Goal: Task Accomplishment & Management: Use online tool/utility

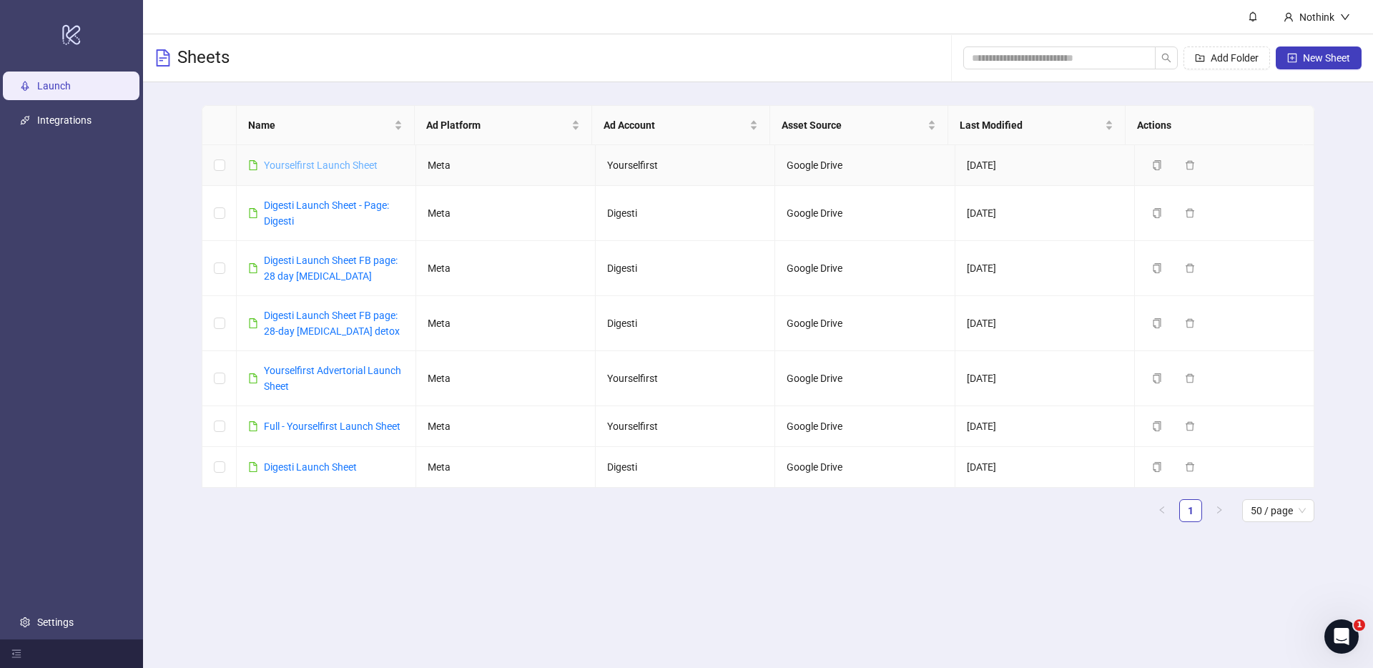
click at [319, 166] on link "Yourselfirst Launch Sheet" at bounding box center [321, 164] width 114 height 11
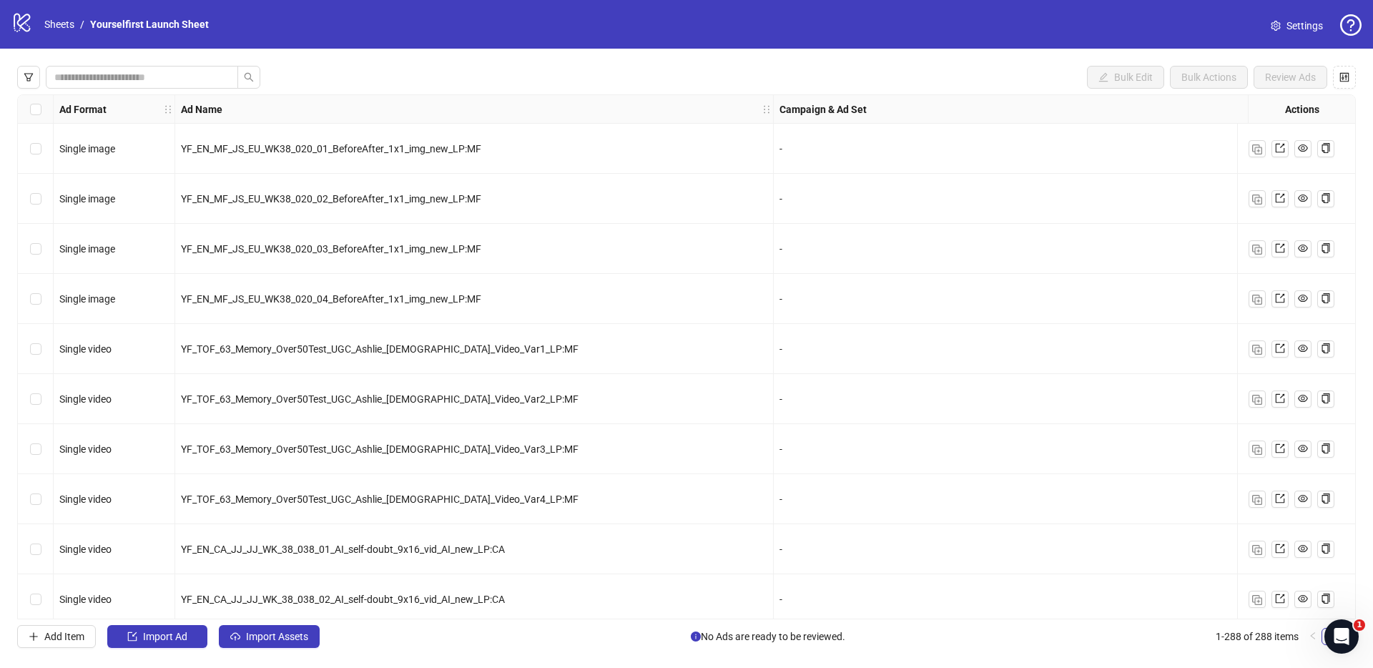
click at [633, 51] on div "Bulk Edit Bulk Actions Review Ads Ad Format Ad Name Campaign & Ad Set Assets De…" at bounding box center [686, 357] width 1373 height 616
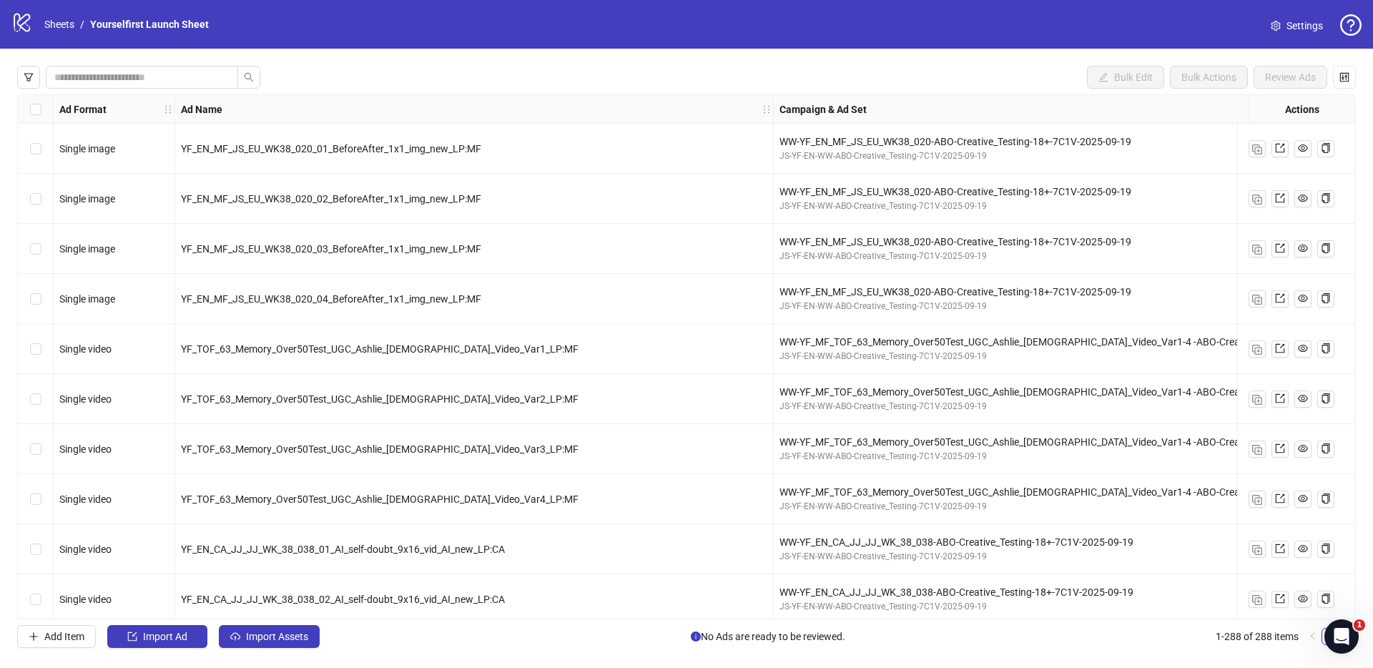
click at [641, 68] on div "Bulk Edit Bulk Actions Review Ads" at bounding box center [686, 77] width 1338 height 23
click at [294, 643] on button "Import Assets" at bounding box center [269, 636] width 101 height 23
click at [850, 60] on div "Bulk Edit Bulk Actions Review Ads Ad Format Ad Name Campaign & Ad Set Assets De…" at bounding box center [686, 357] width 1373 height 616
click at [289, 625] on div "Bulk Edit Bulk Actions Review Ads Ad Format Ad Name Campaign & Ad Set Assets De…" at bounding box center [686, 357] width 1373 height 616
click at [284, 633] on span "Import Assets" at bounding box center [277, 636] width 62 height 11
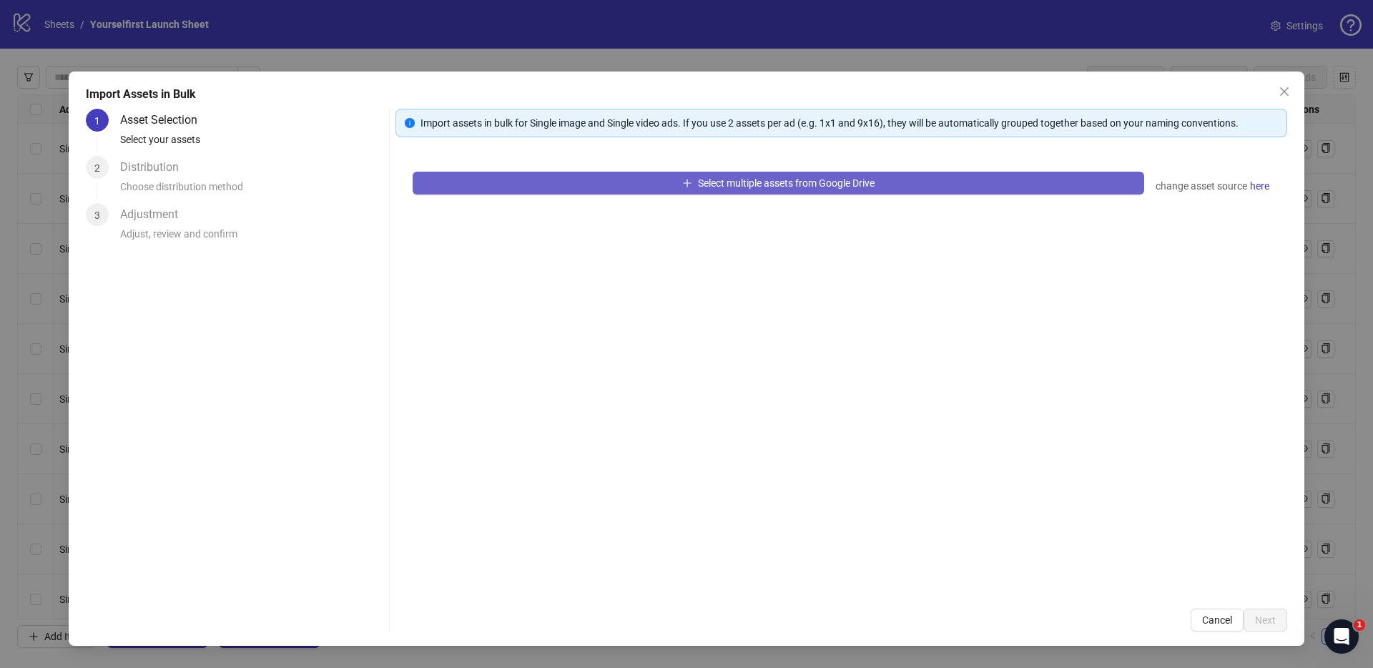
click at [538, 180] on button "Select multiple assets from Google Drive" at bounding box center [778, 183] width 731 height 23
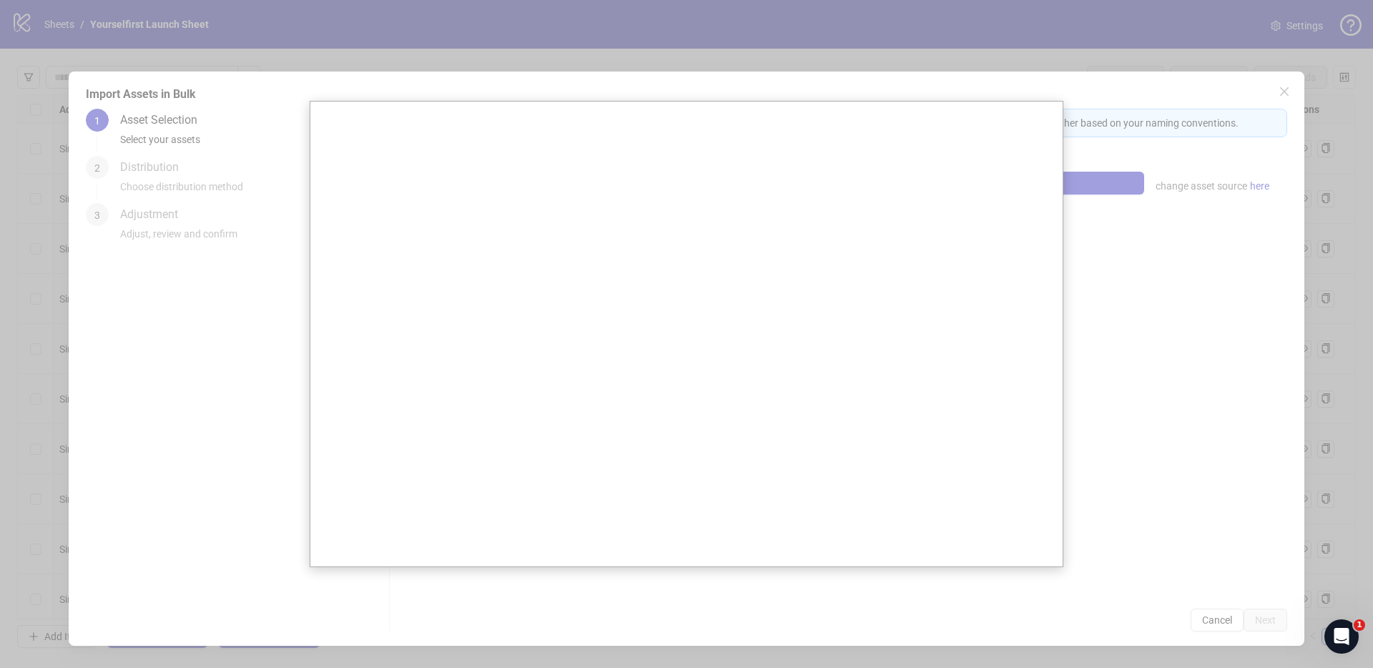
click at [208, 420] on div at bounding box center [686, 334] width 1373 height 668
click at [956, 79] on div at bounding box center [686, 334] width 1373 height 668
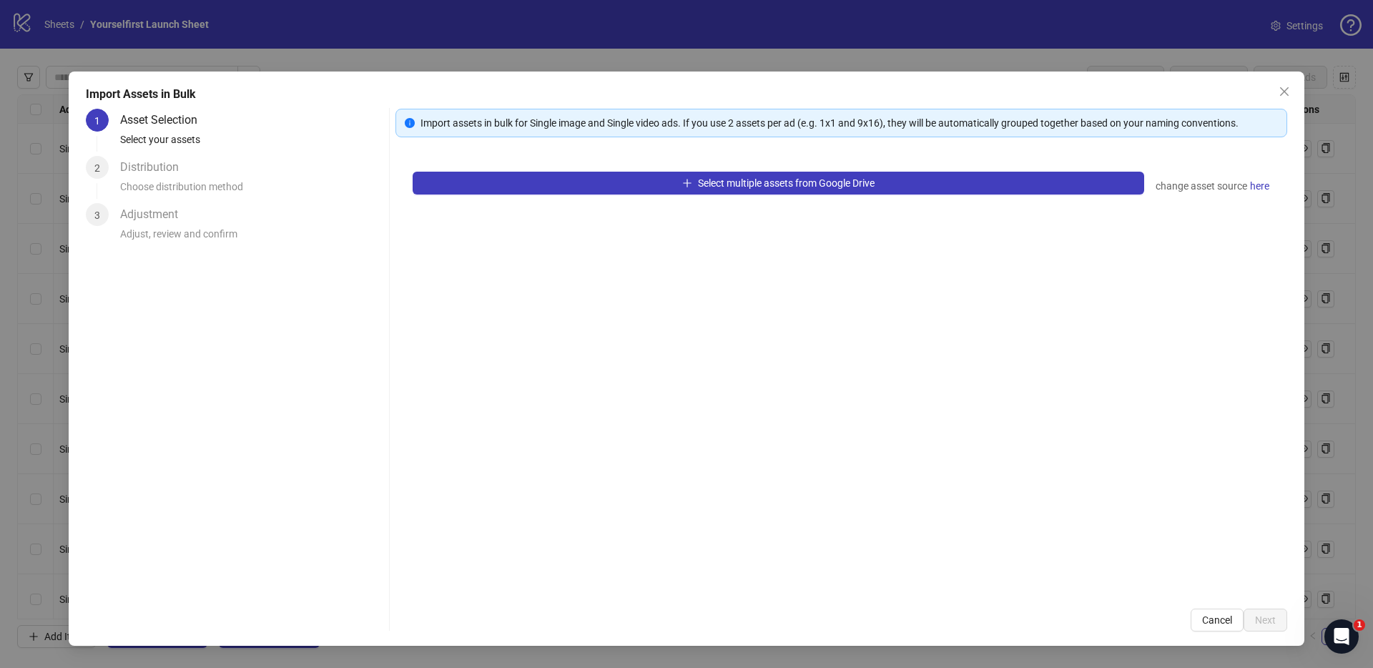
click at [1264, 97] on div "Import Assets in Bulk" at bounding box center [686, 94] width 1201 height 17
click at [1274, 92] on span "Close" at bounding box center [1284, 91] width 23 height 11
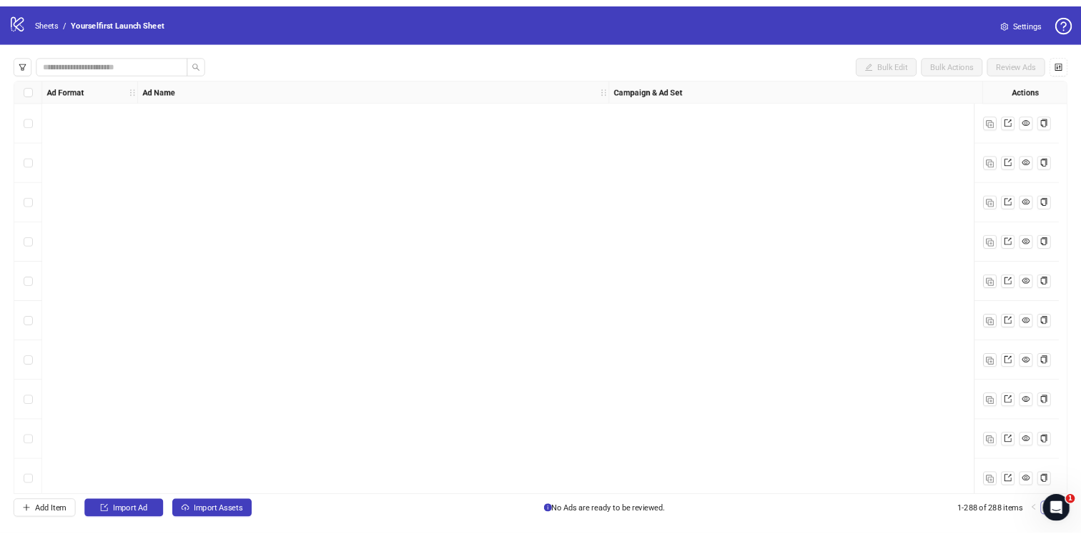
scroll to position [13925, 0]
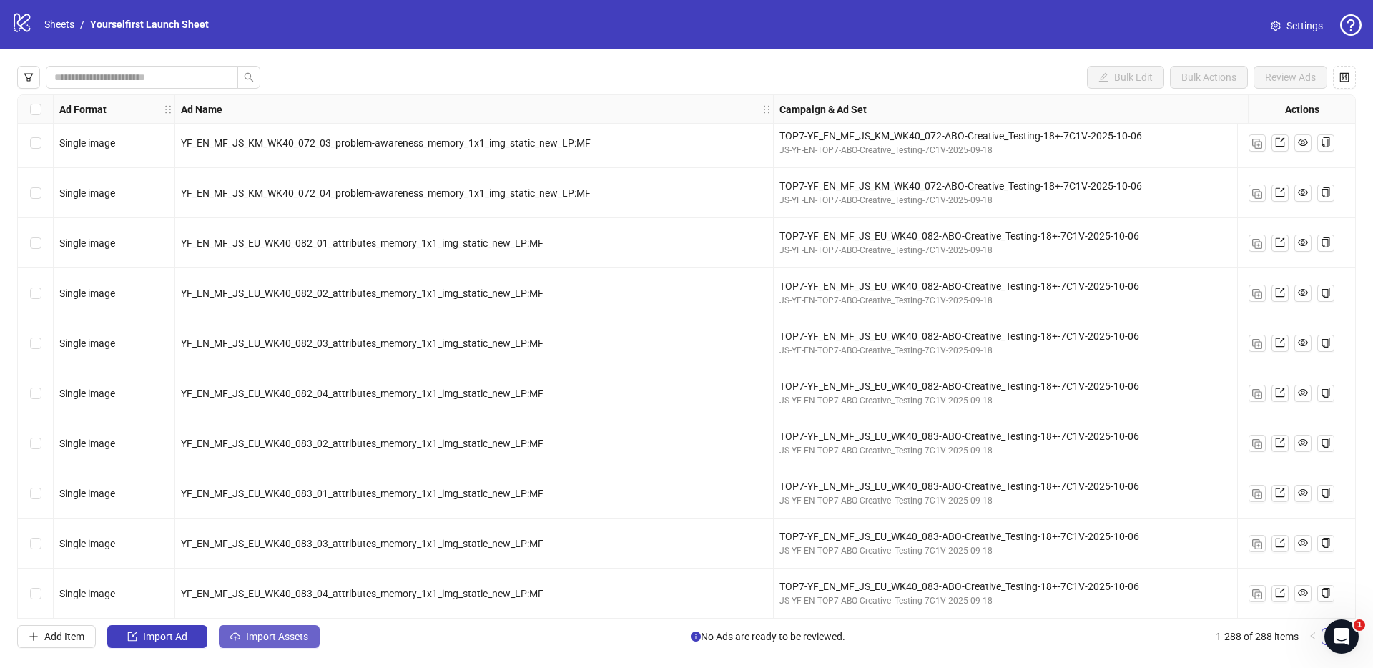
click at [270, 637] on span "Import Assets" at bounding box center [277, 636] width 62 height 11
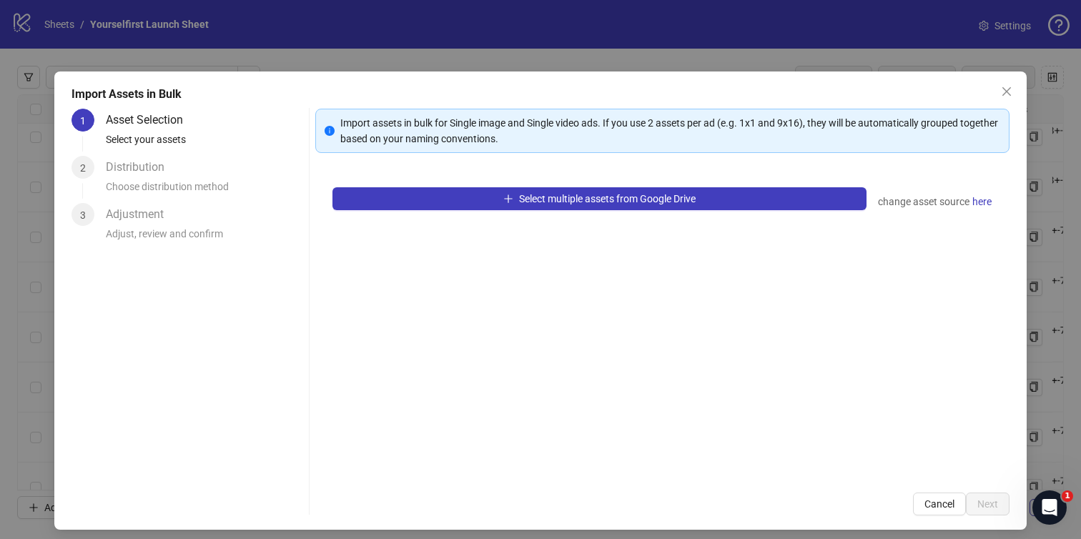
click at [514, 287] on div "Select multiple assets from Google Drive change asset source here" at bounding box center [662, 322] width 695 height 305
